Goal: Navigation & Orientation: Find specific page/section

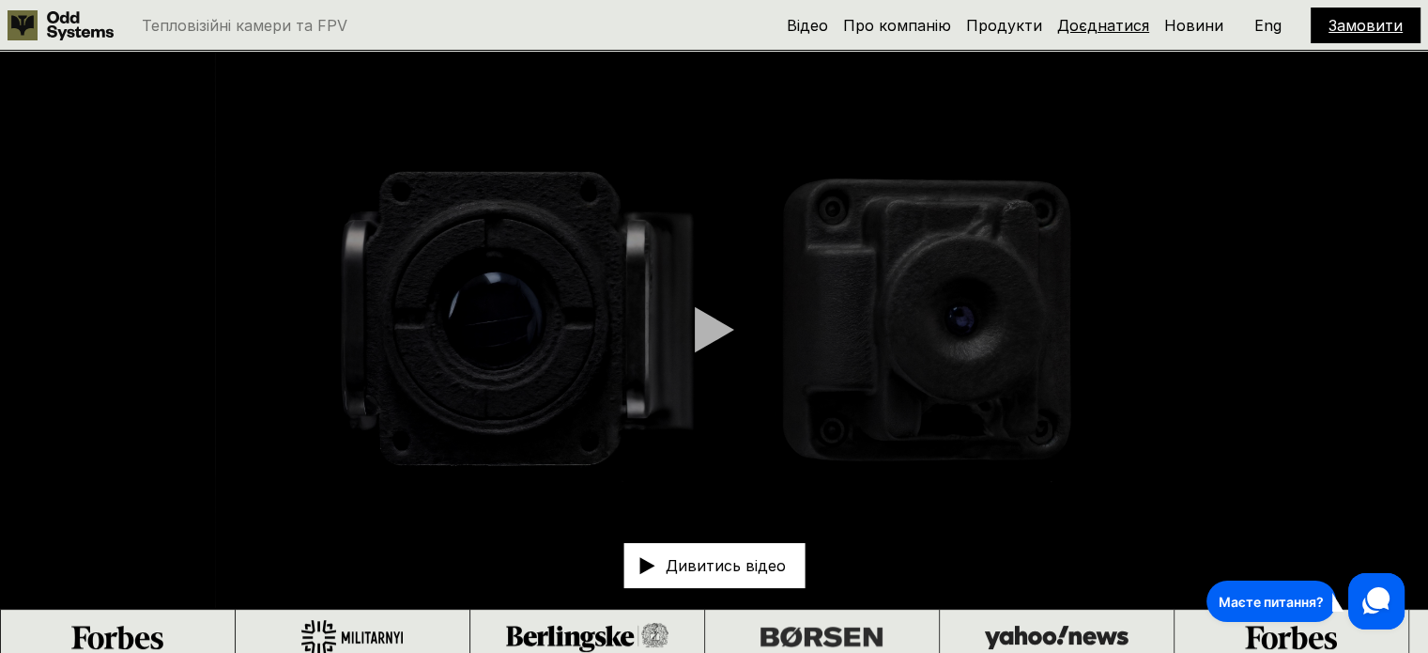
click at [1081, 23] on link "Доєднатися" at bounding box center [1103, 25] width 92 height 19
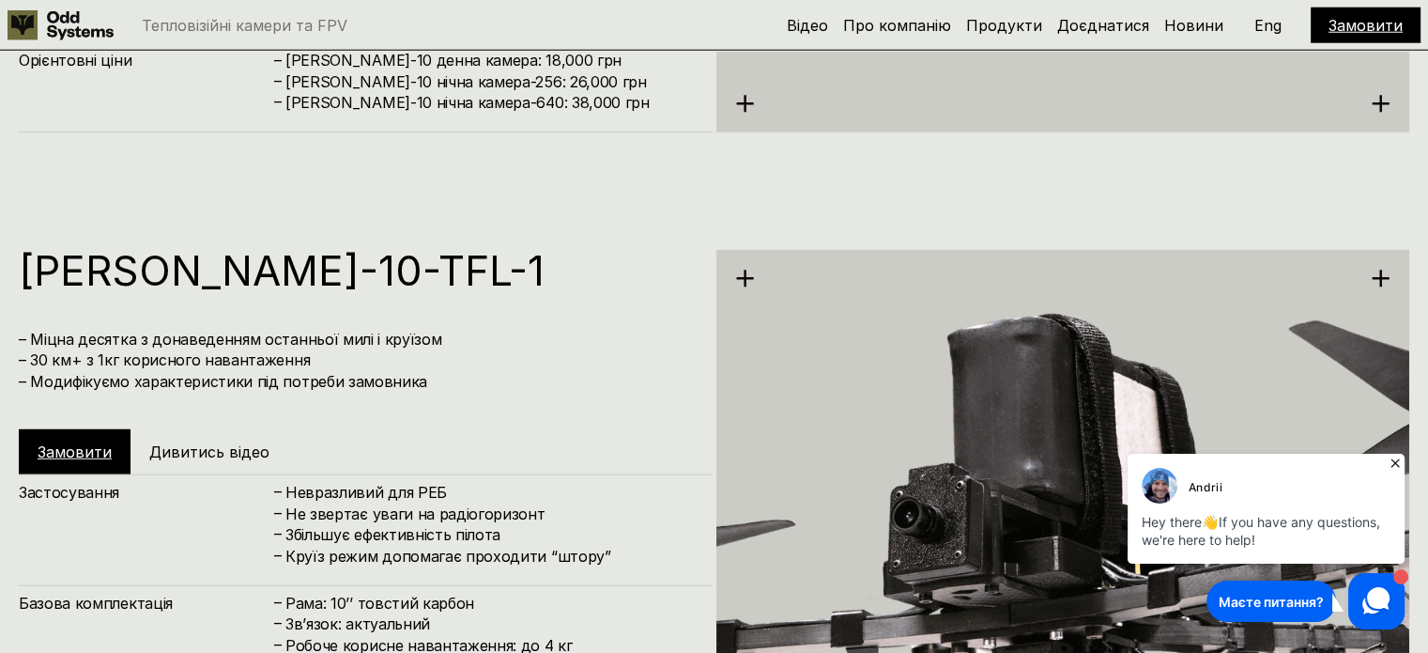
scroll to position [4755, 0]
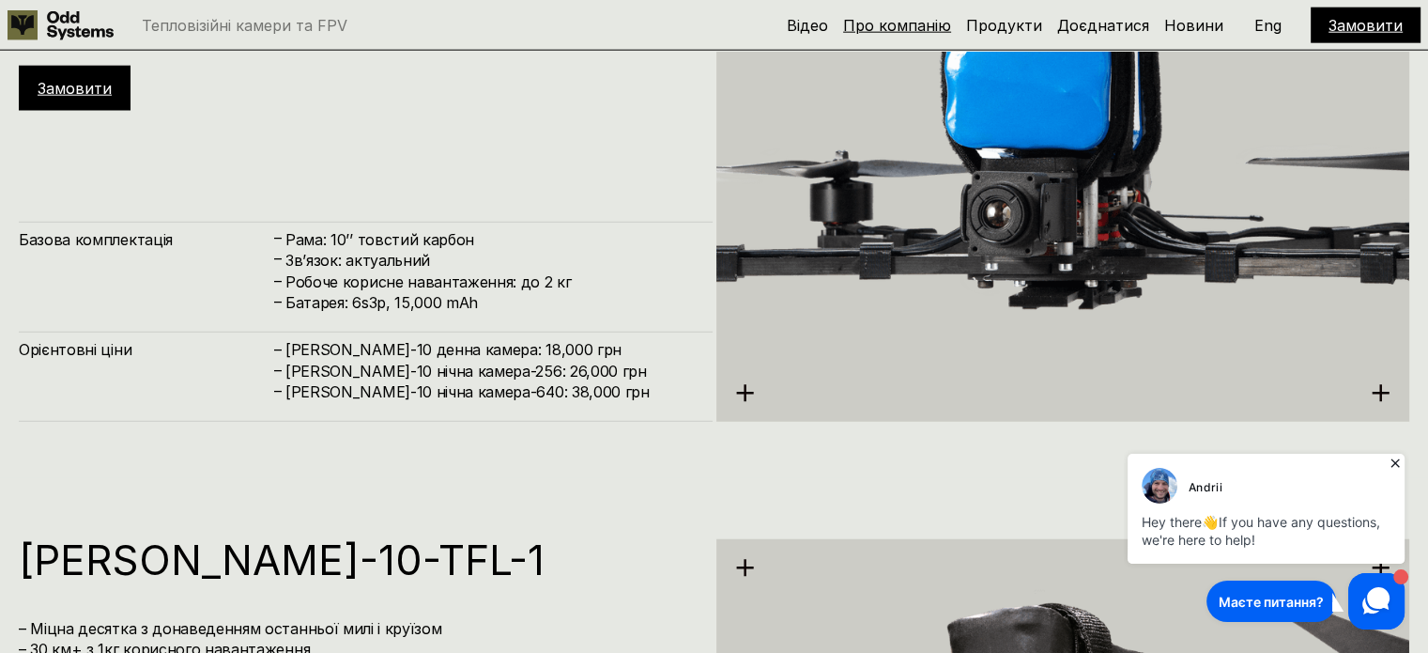
click at [895, 21] on link "Про компанію" at bounding box center [897, 25] width 108 height 19
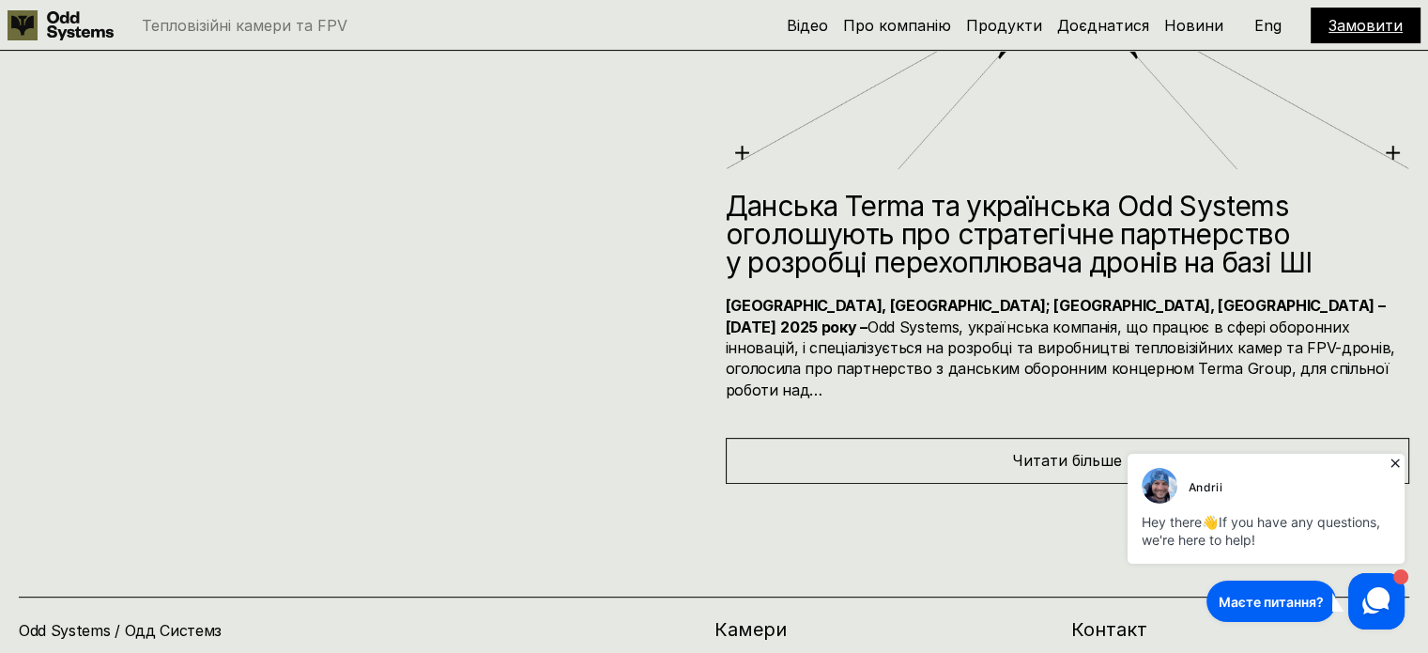
scroll to position [8201, 0]
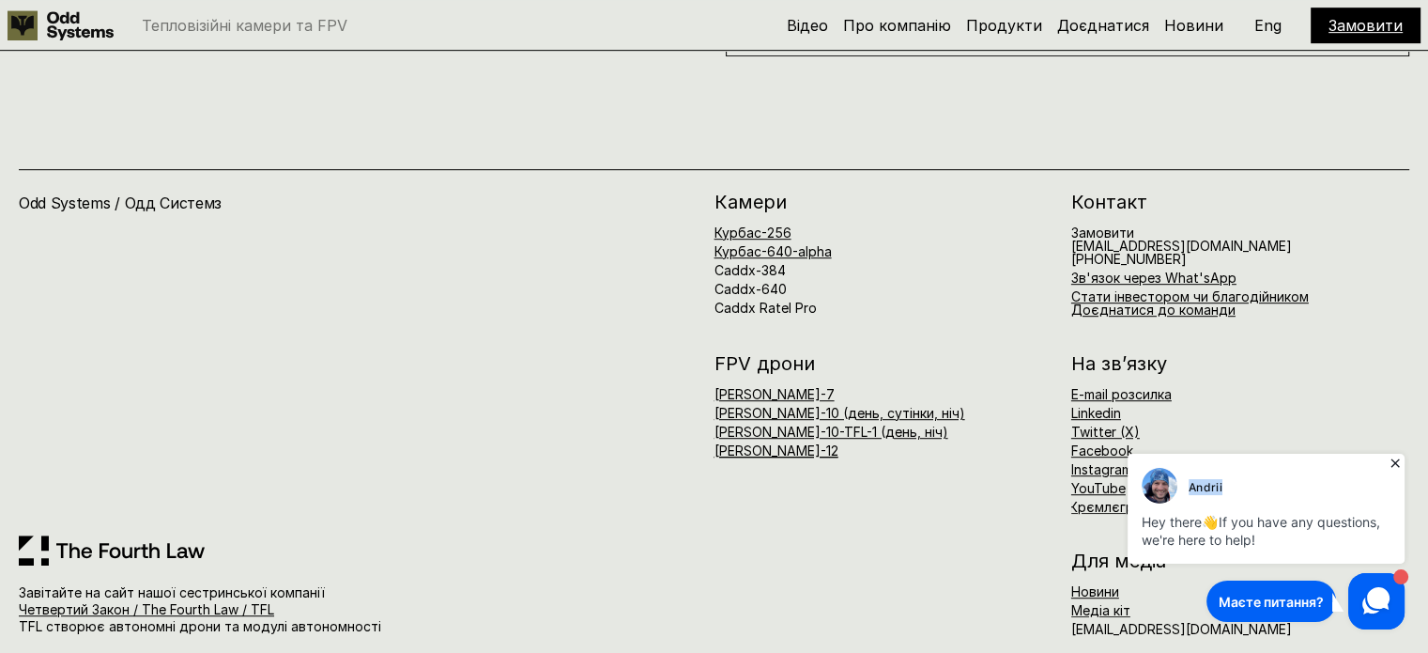
drag, startPoint x: 1310, startPoint y: 486, endPoint x: 1150, endPoint y: 494, distance: 159.8
click at [1150, 494] on div "Andrii" at bounding box center [1269, 486] width 254 height 36
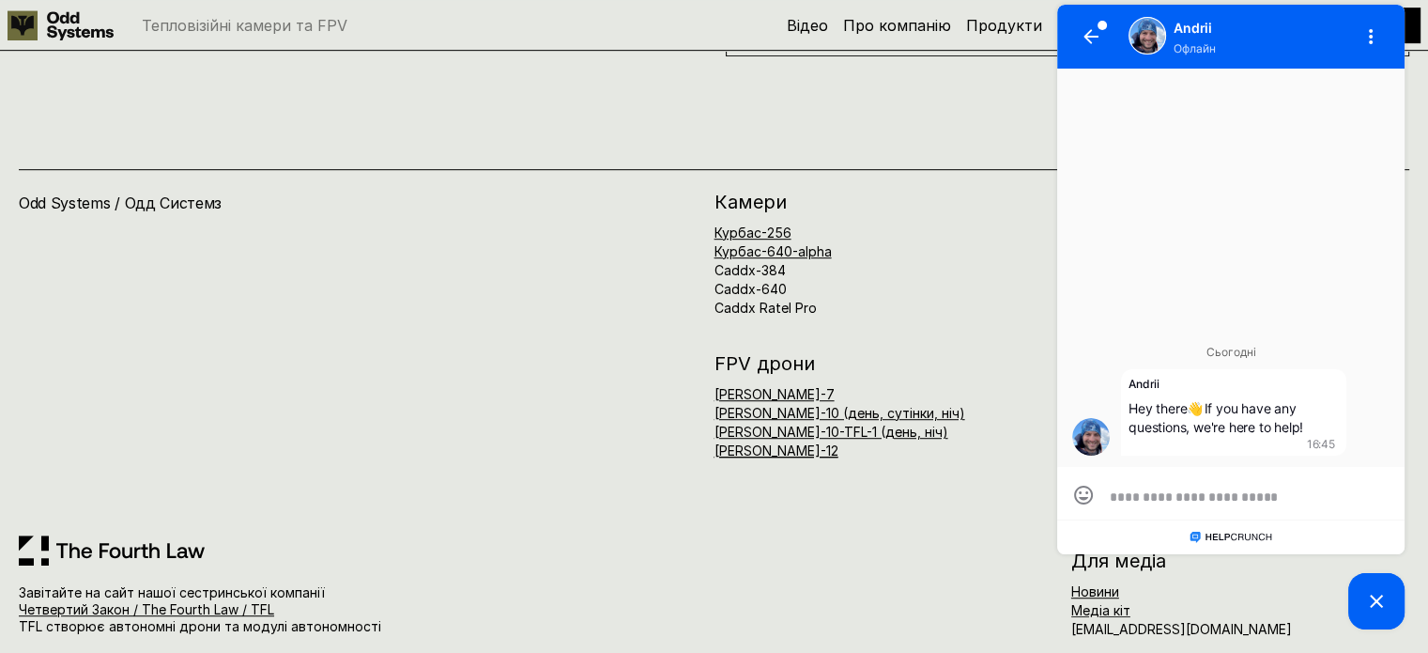
scroll to position [0, 0]
click at [928, 103] on div "Odd Systems / Одд Системз Завітайте на сайт нашої сестринської компанії Четверт…" at bounding box center [714, 364] width 1428 height 617
click at [1084, 29] on icon "button" at bounding box center [1091, 36] width 15 height 15
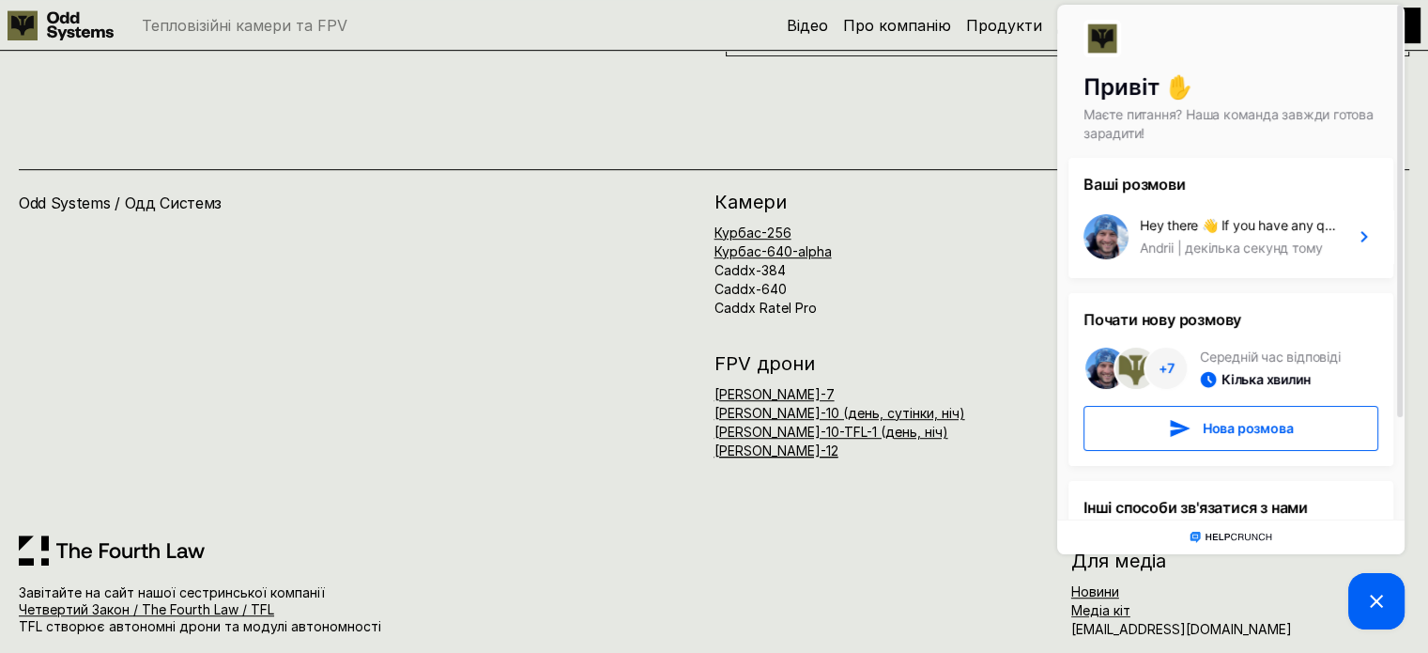
click at [958, 551] on div at bounding box center [884, 576] width 338 height 51
click at [1378, 607] on icon at bounding box center [1376, 601] width 23 height 23
